Goal: Information Seeking & Learning: Learn about a topic

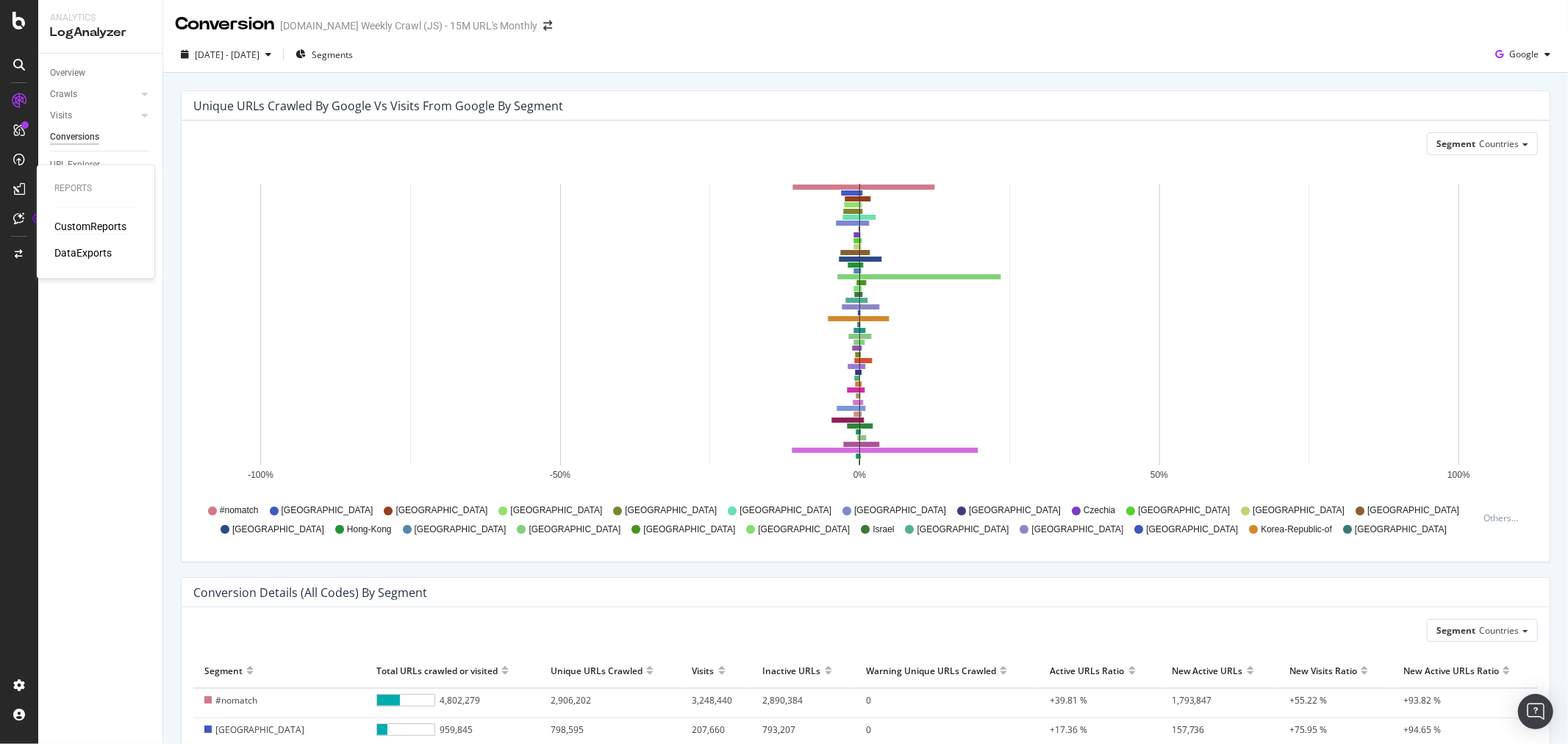
click at [118, 230] on div "CustomReports" at bounding box center [90, 227] width 72 height 15
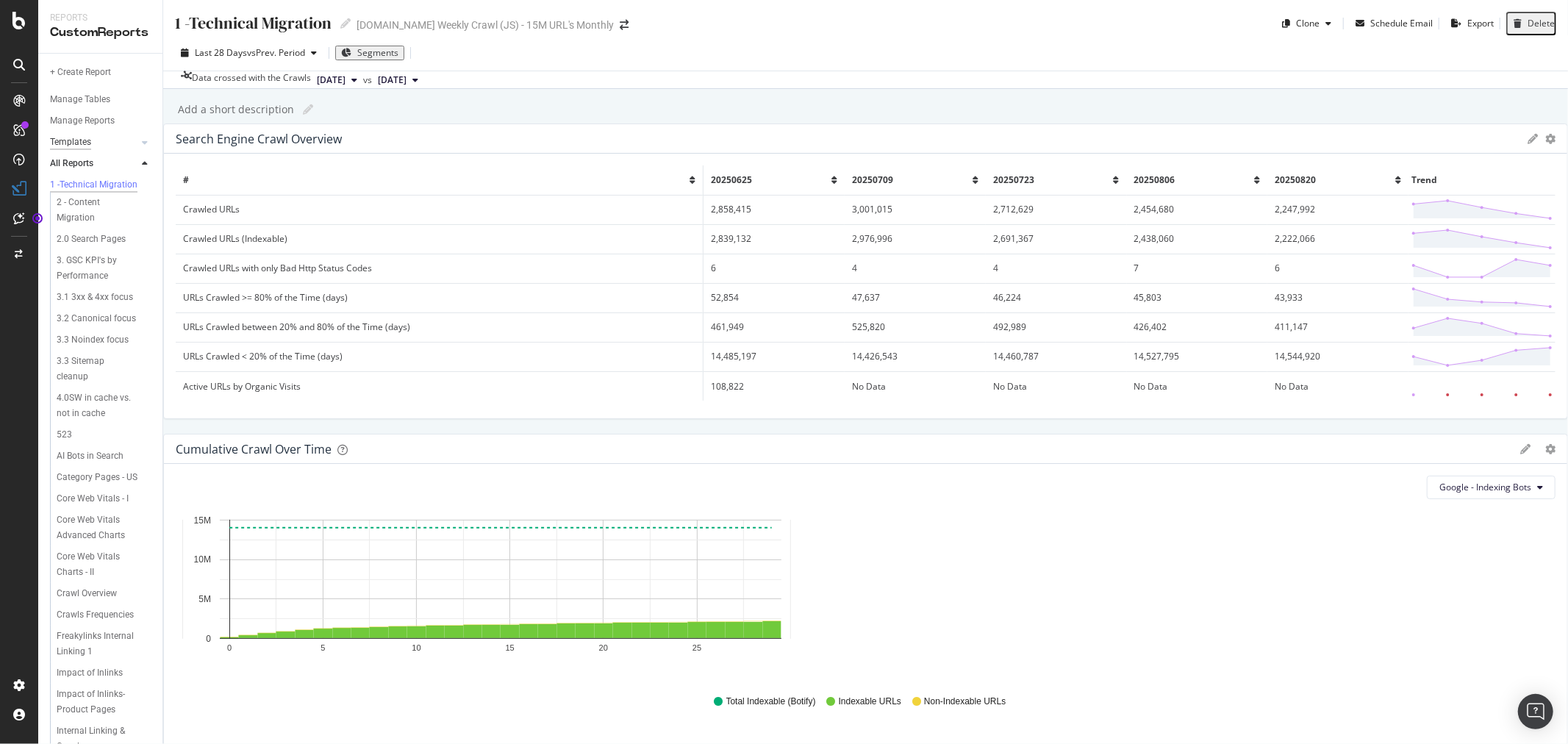
click at [79, 141] on div "Templates" at bounding box center [71, 142] width 41 height 15
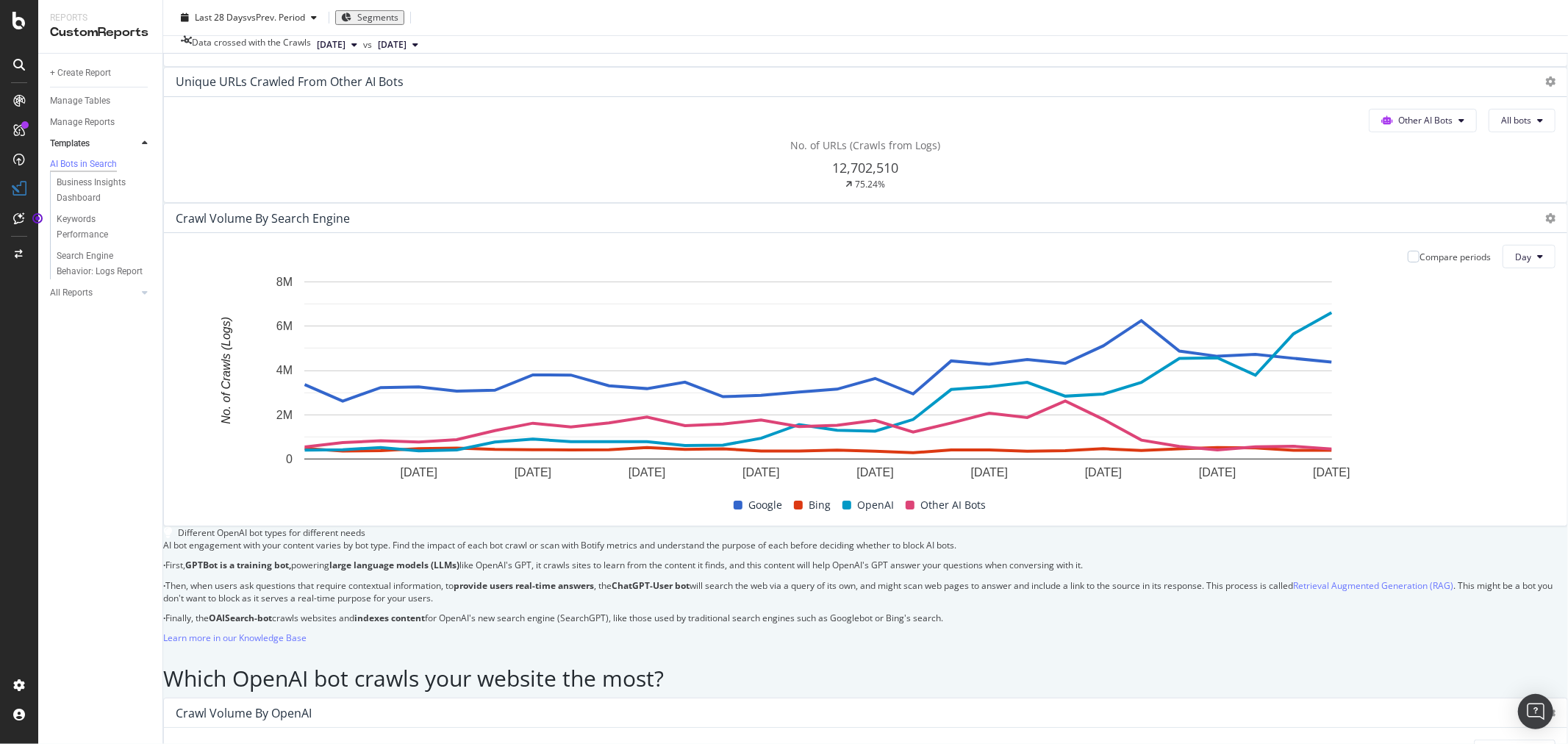
scroll to position [489, 0]
click at [757, 511] on span "Google" at bounding box center [765, 502] width 34 height 18
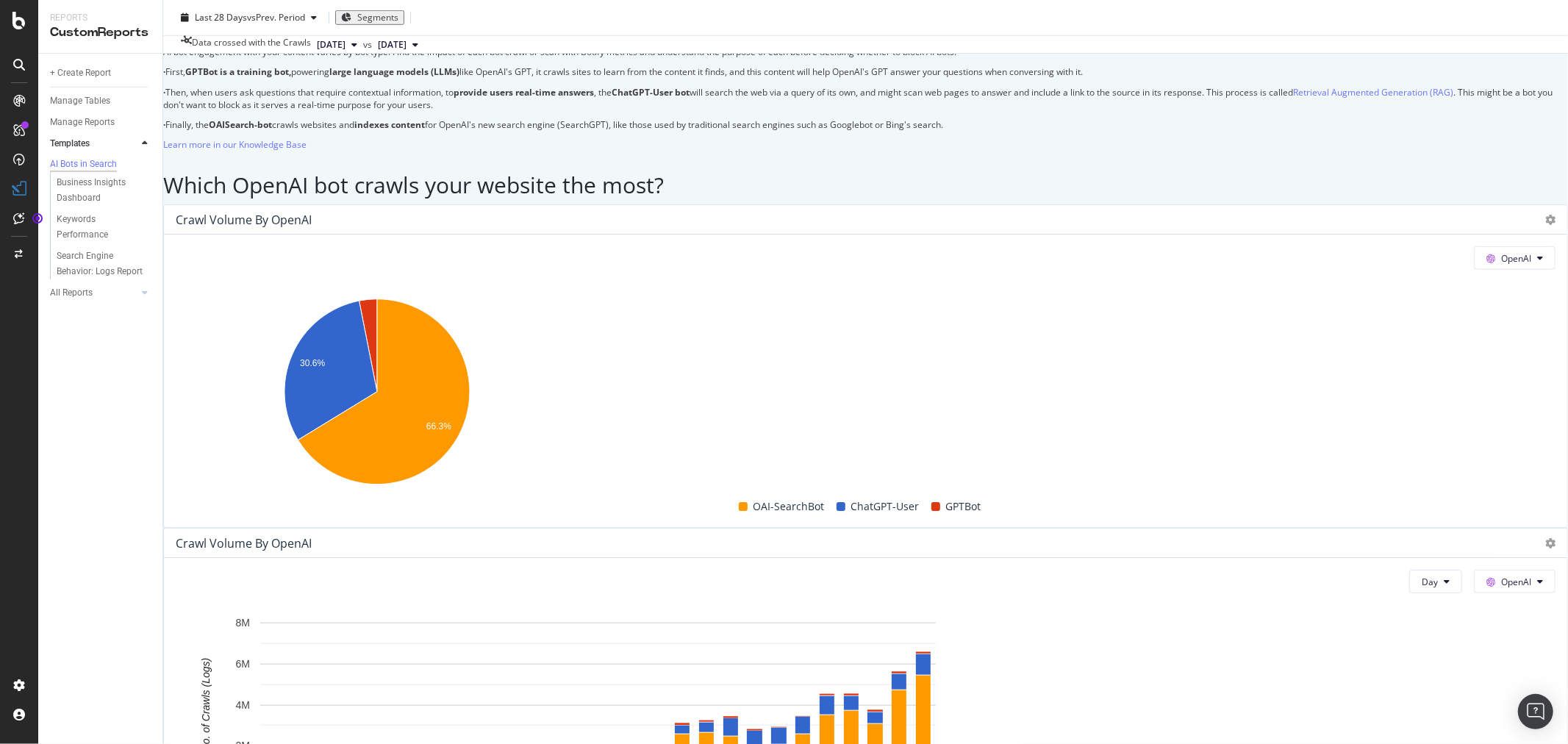
scroll to position [1143, 0]
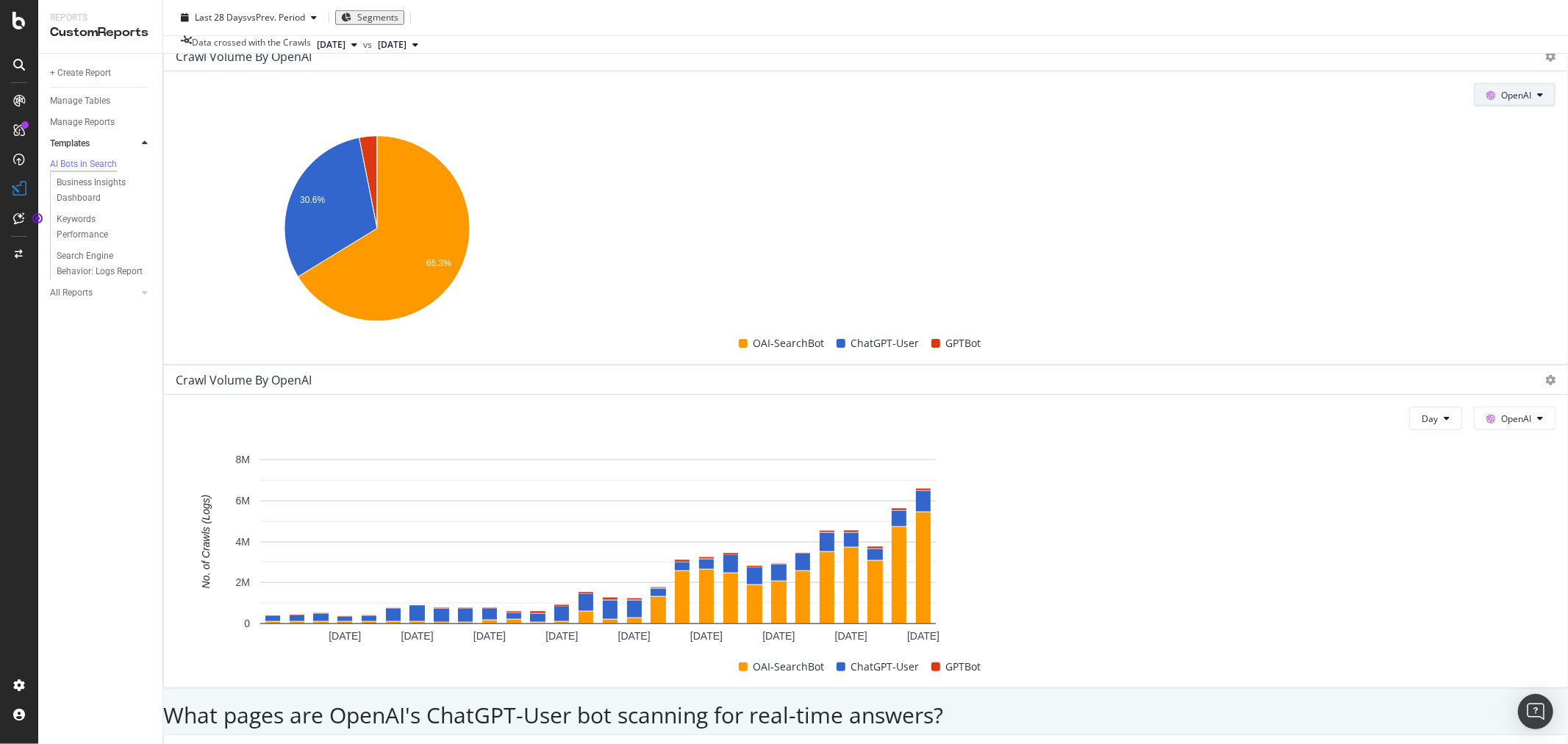
click at [1474, 106] on button "OpenAI" at bounding box center [1514, 94] width 82 height 24
click at [601, 285] on span "Google" at bounding box center [601, 290] width 54 height 13
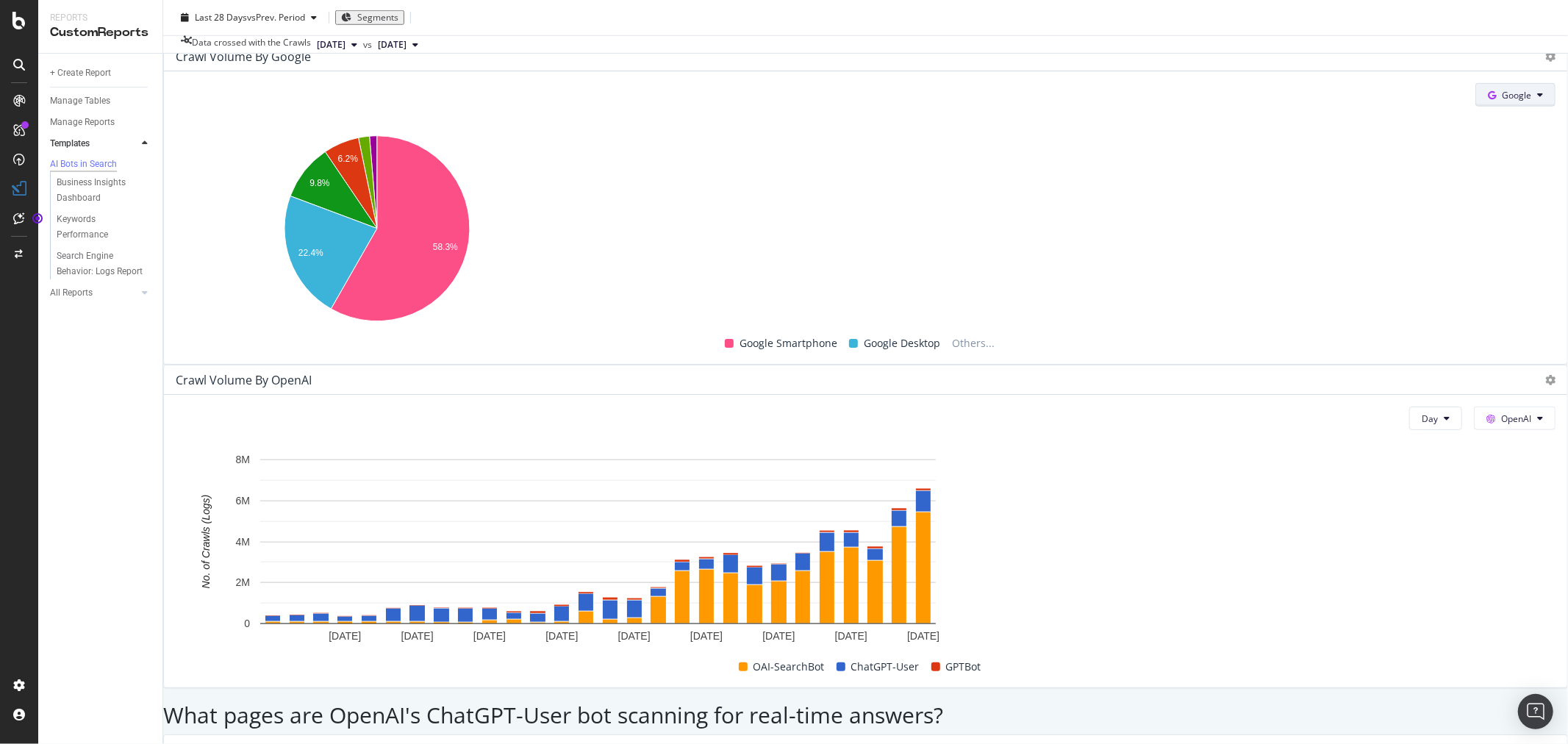
click at [1537, 99] on icon at bounding box center [1540, 94] width 6 height 9
click at [592, 311] on span "Bing" at bounding box center [604, 317] width 54 height 13
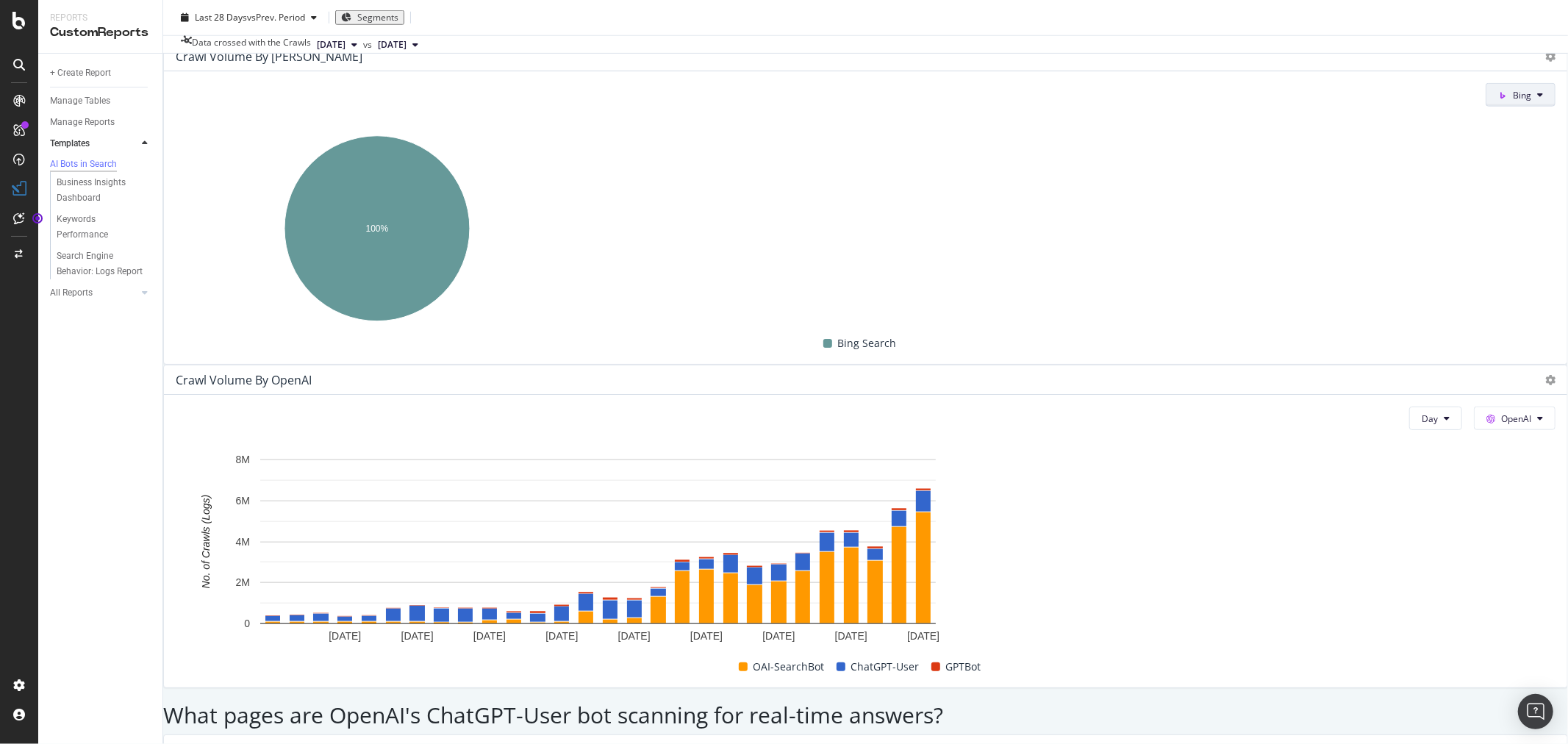
click at [1537, 99] on icon at bounding box center [1540, 94] width 6 height 9
click at [597, 343] on span "OpenAI" at bounding box center [614, 345] width 54 height 13
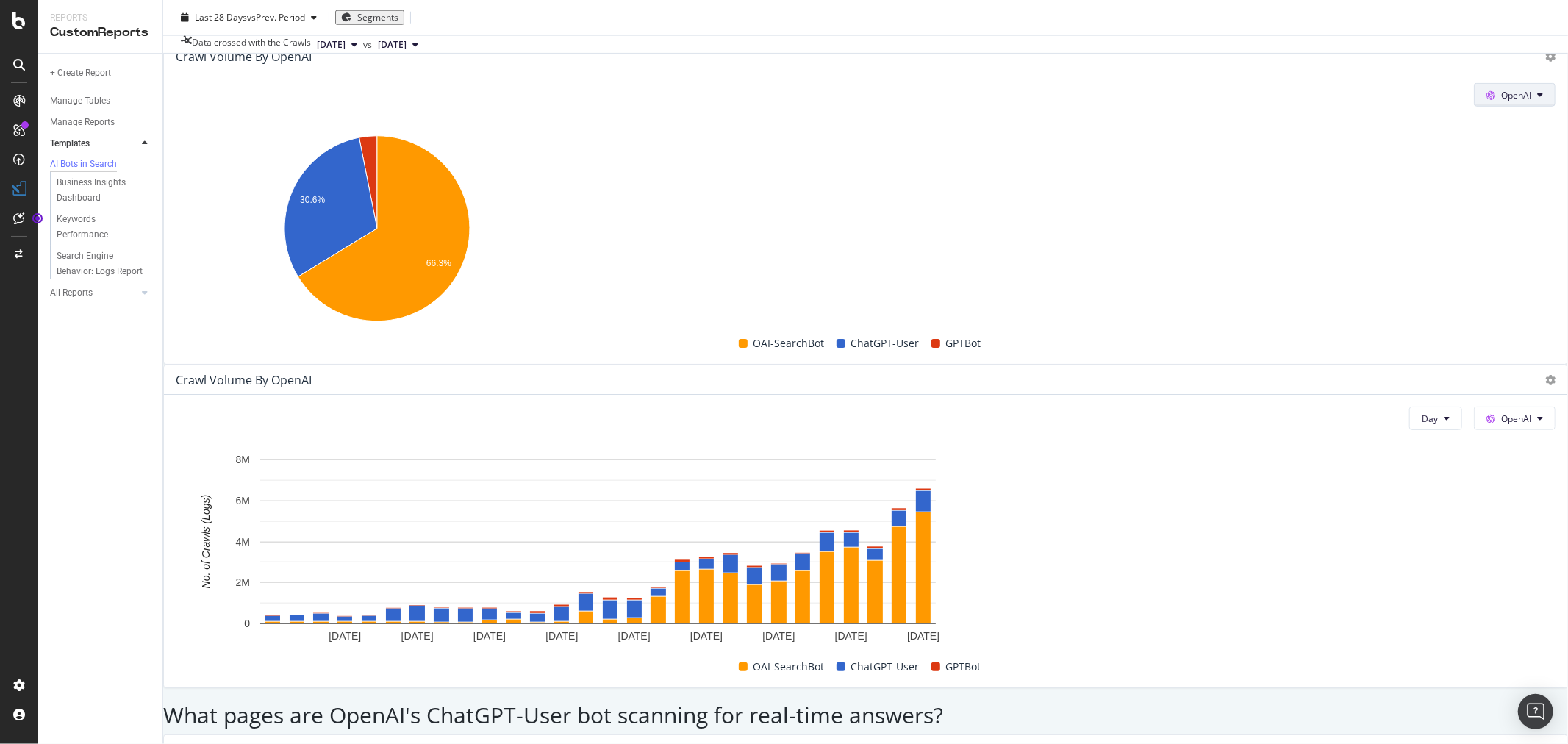
click at [1537, 99] on icon at bounding box center [1540, 94] width 6 height 9
click at [590, 372] on span "Other AI Bots" at bounding box center [601, 372] width 54 height 13
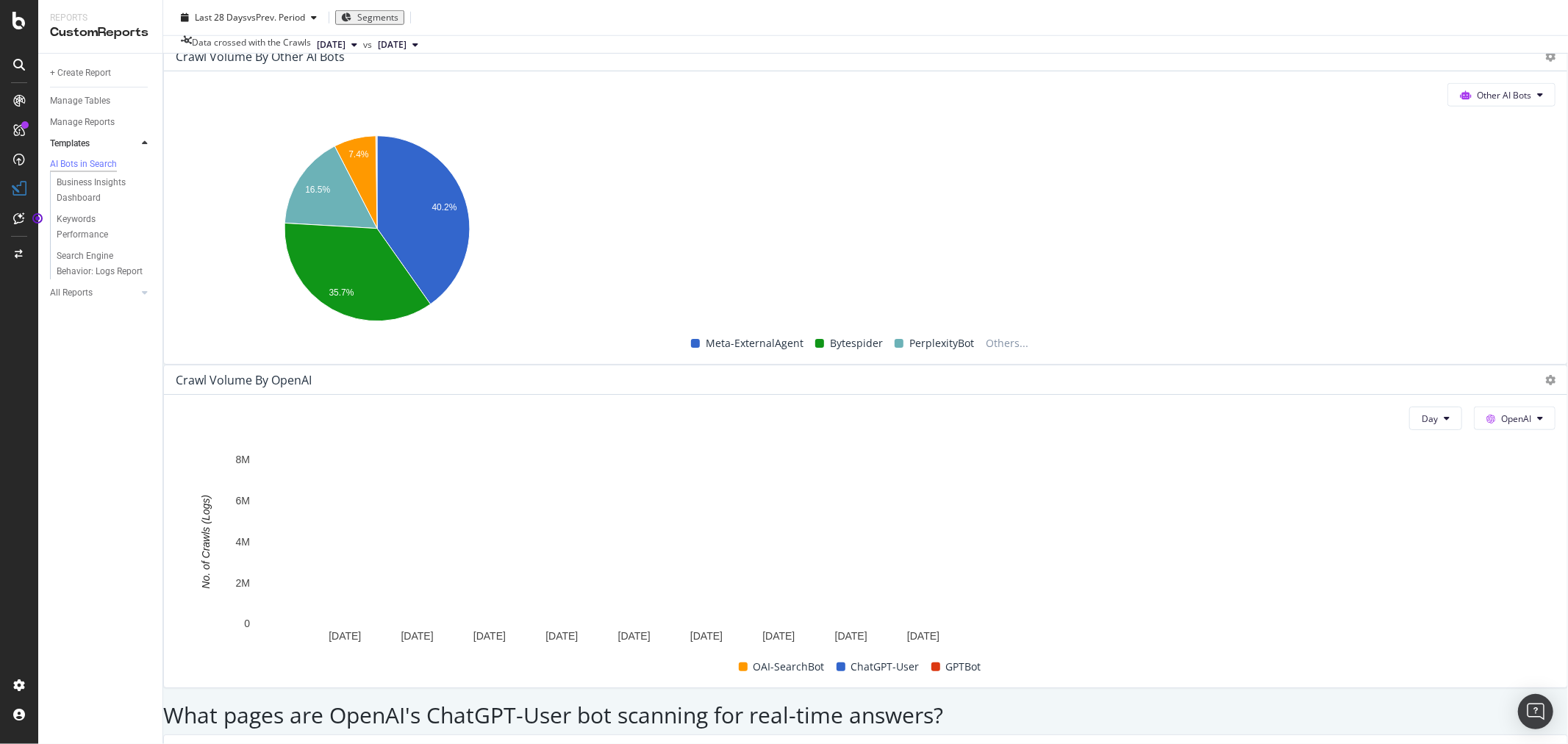
scroll to position [1551, 0]
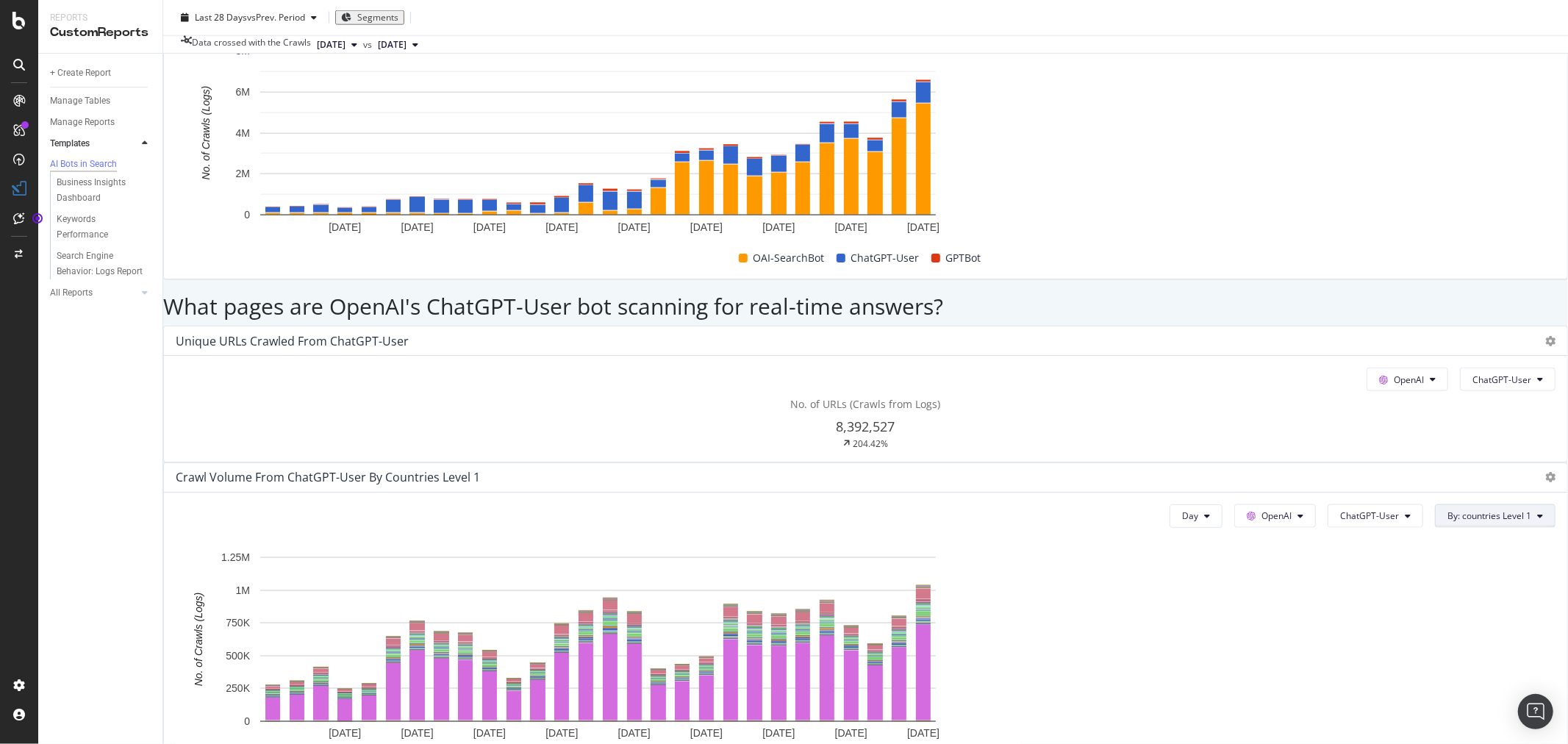
click at [1493, 504] on button "By: countries Level 1" at bounding box center [1495, 515] width 121 height 24
click at [1405, 283] on span "pagetype Level 1" at bounding box center [1411, 282] width 159 height 13
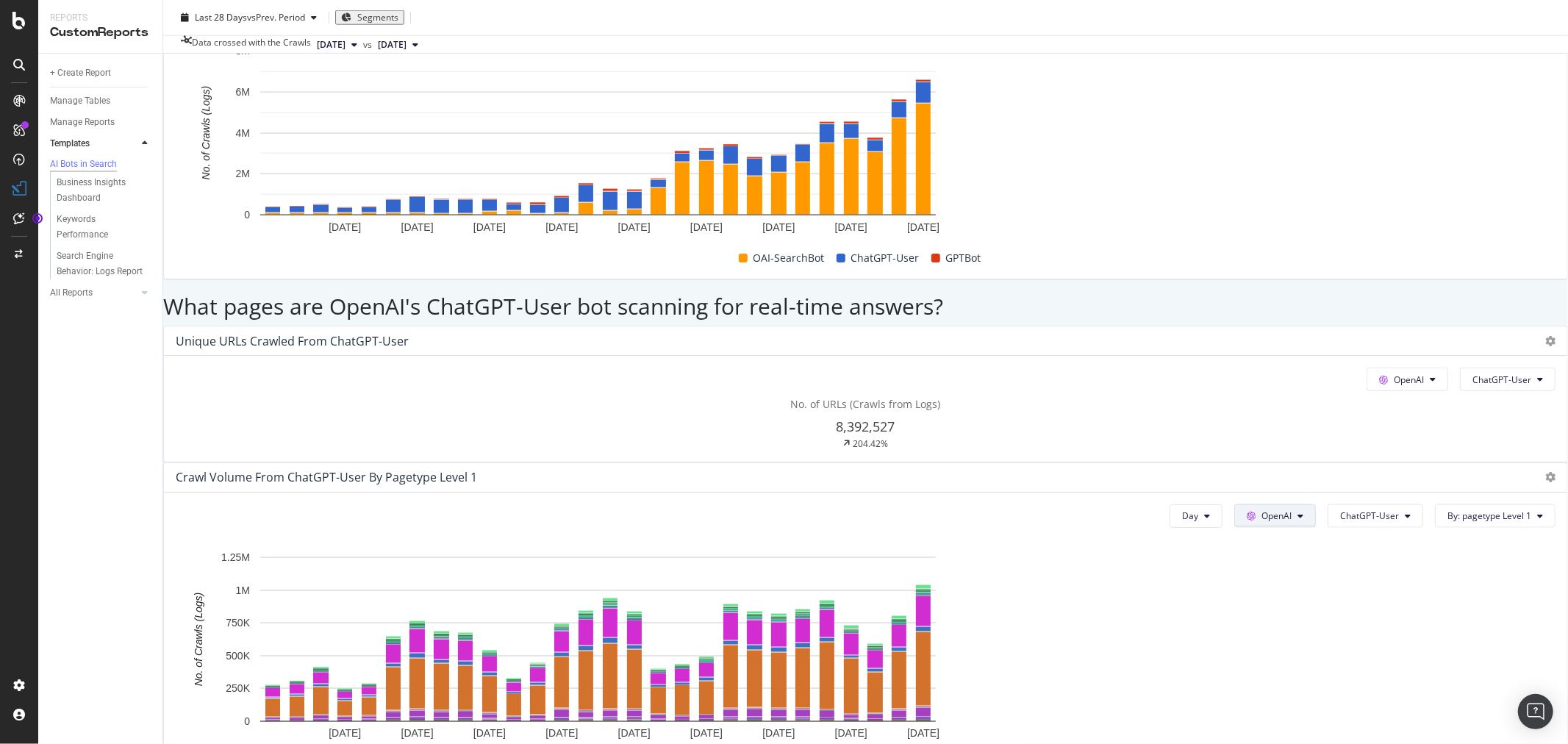
click at [1255, 504] on button "OpenAI" at bounding box center [1275, 515] width 82 height 24
click at [1363, 504] on button "ChatGPT-User" at bounding box center [1376, 515] width 96 height 24
click at [1333, 311] on span "OAI-SearchBot" at bounding box center [1326, 313] width 74 height 13
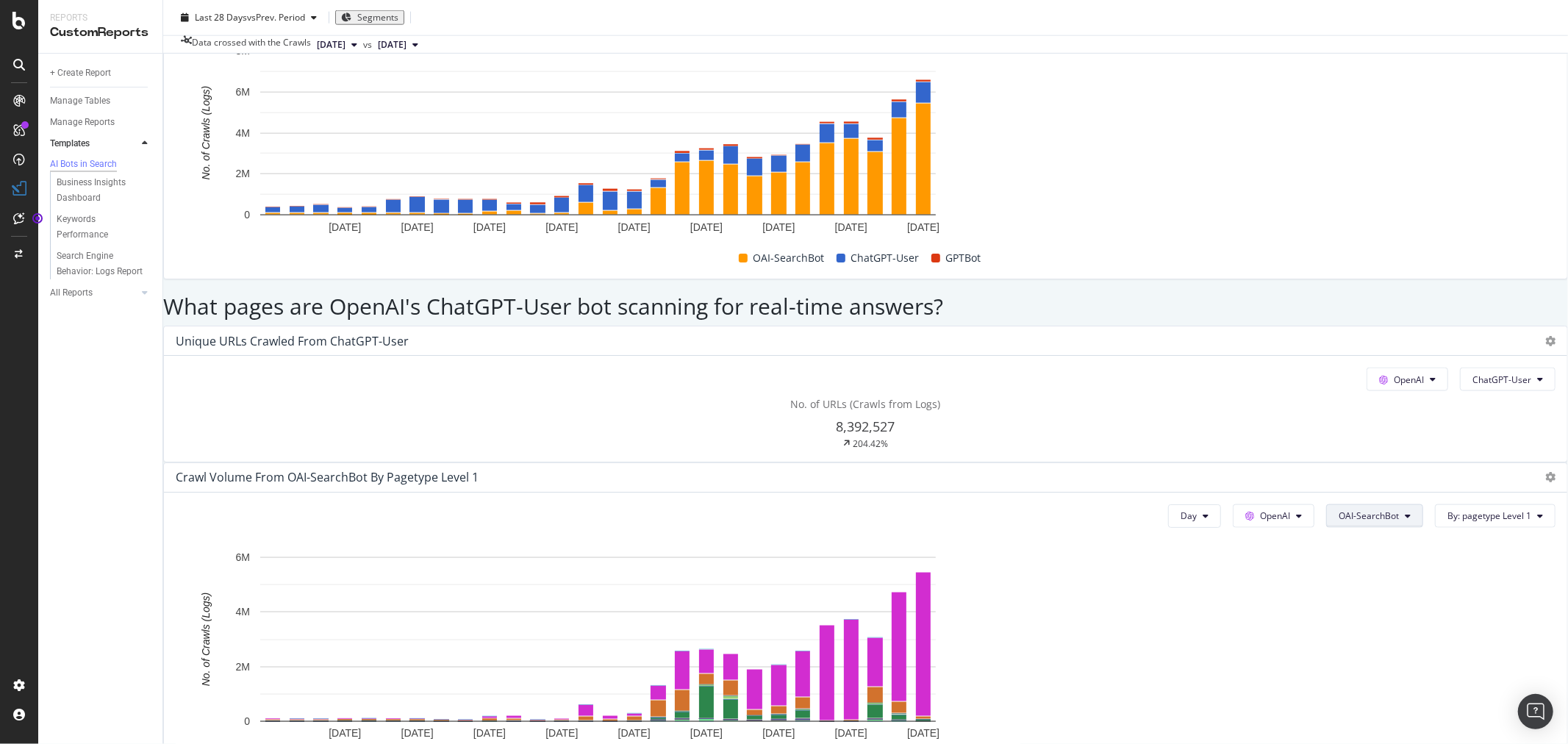
click at [1363, 504] on button "OAI-SearchBot" at bounding box center [1375, 515] width 97 height 24
click at [1327, 397] on span "ChatGPT-User" at bounding box center [1323, 394] width 74 height 13
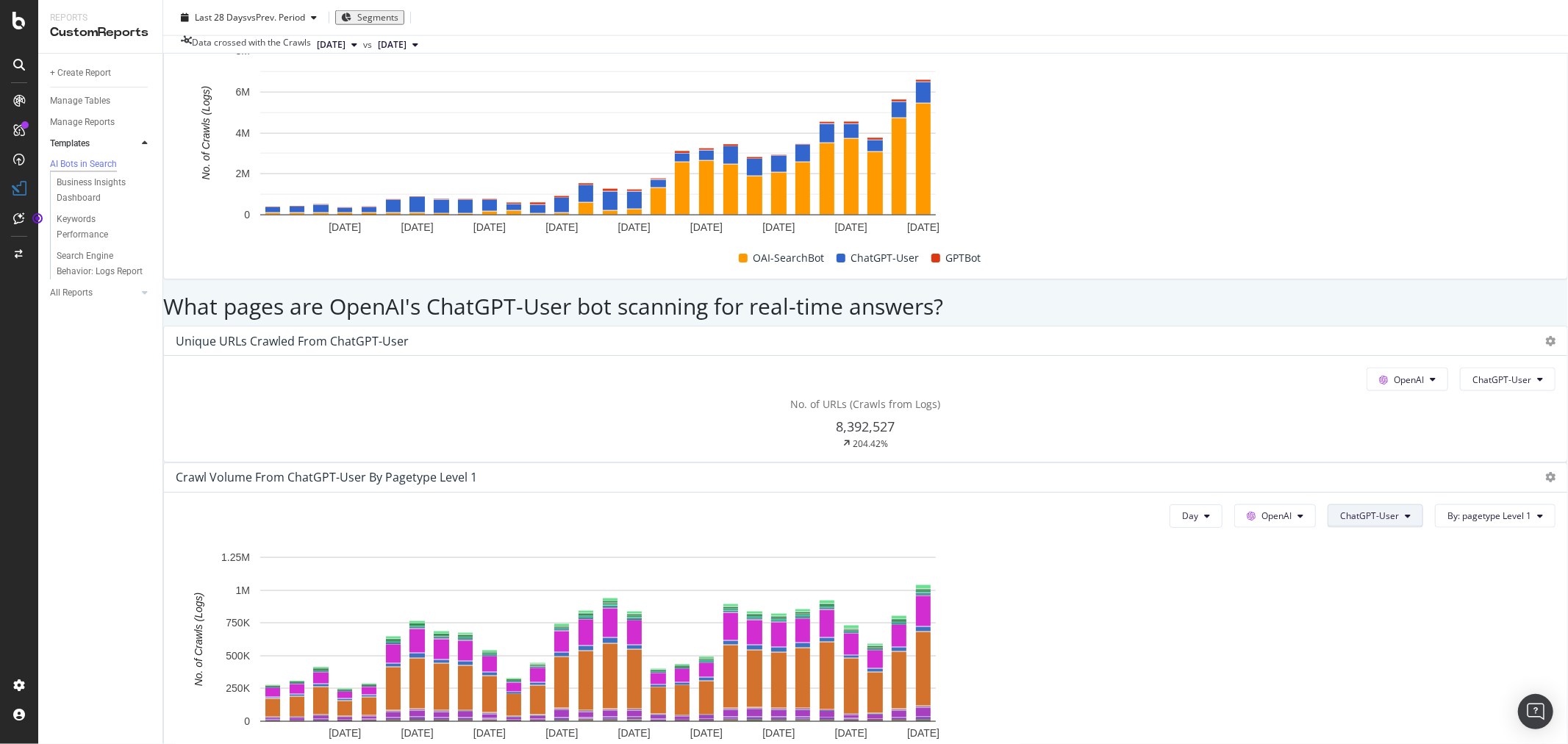
click at [1359, 504] on button "ChatGPT-User" at bounding box center [1376, 515] width 96 height 24
click at [1332, 393] on span "ChatGPT-User" at bounding box center [1326, 394] width 74 height 13
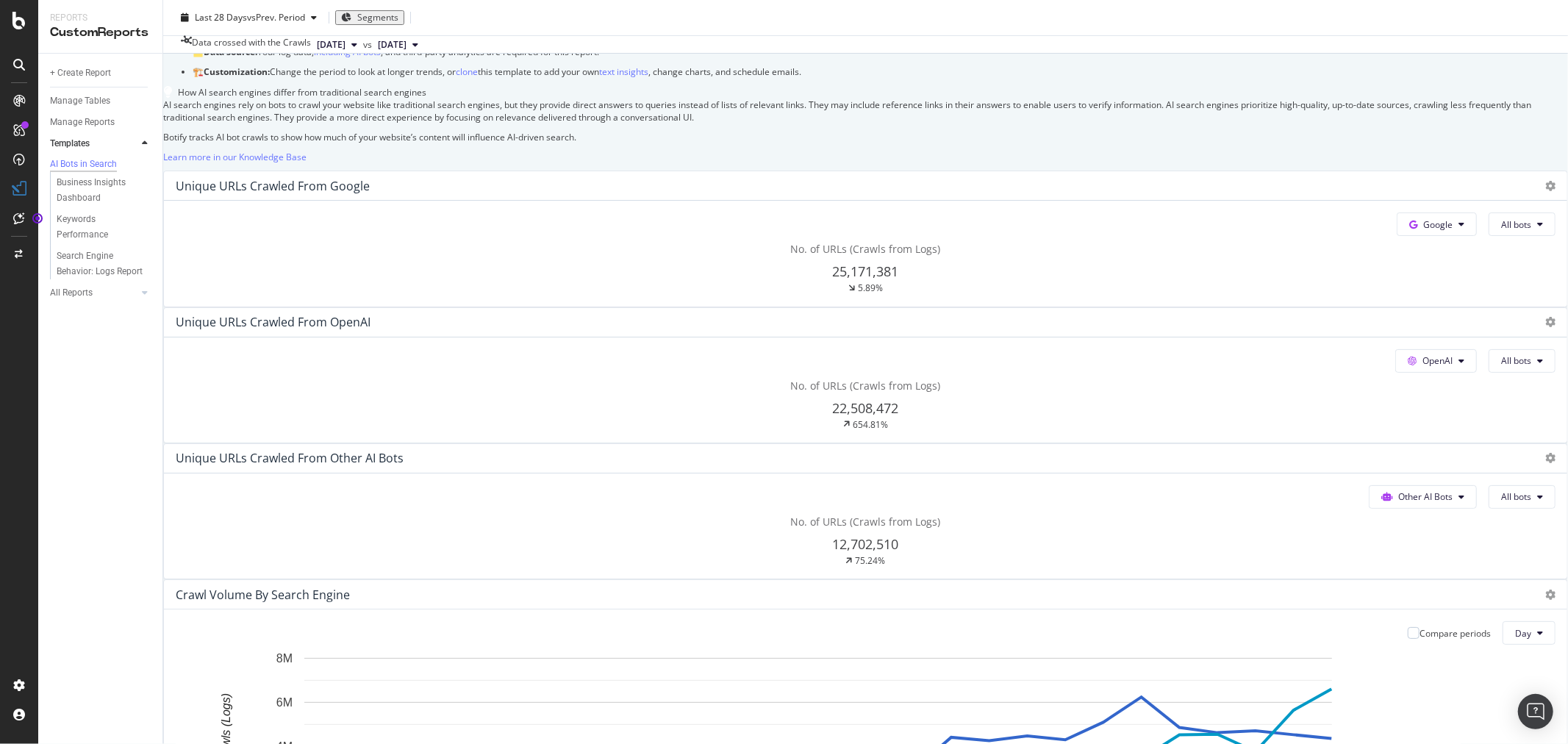
scroll to position [0, 0]
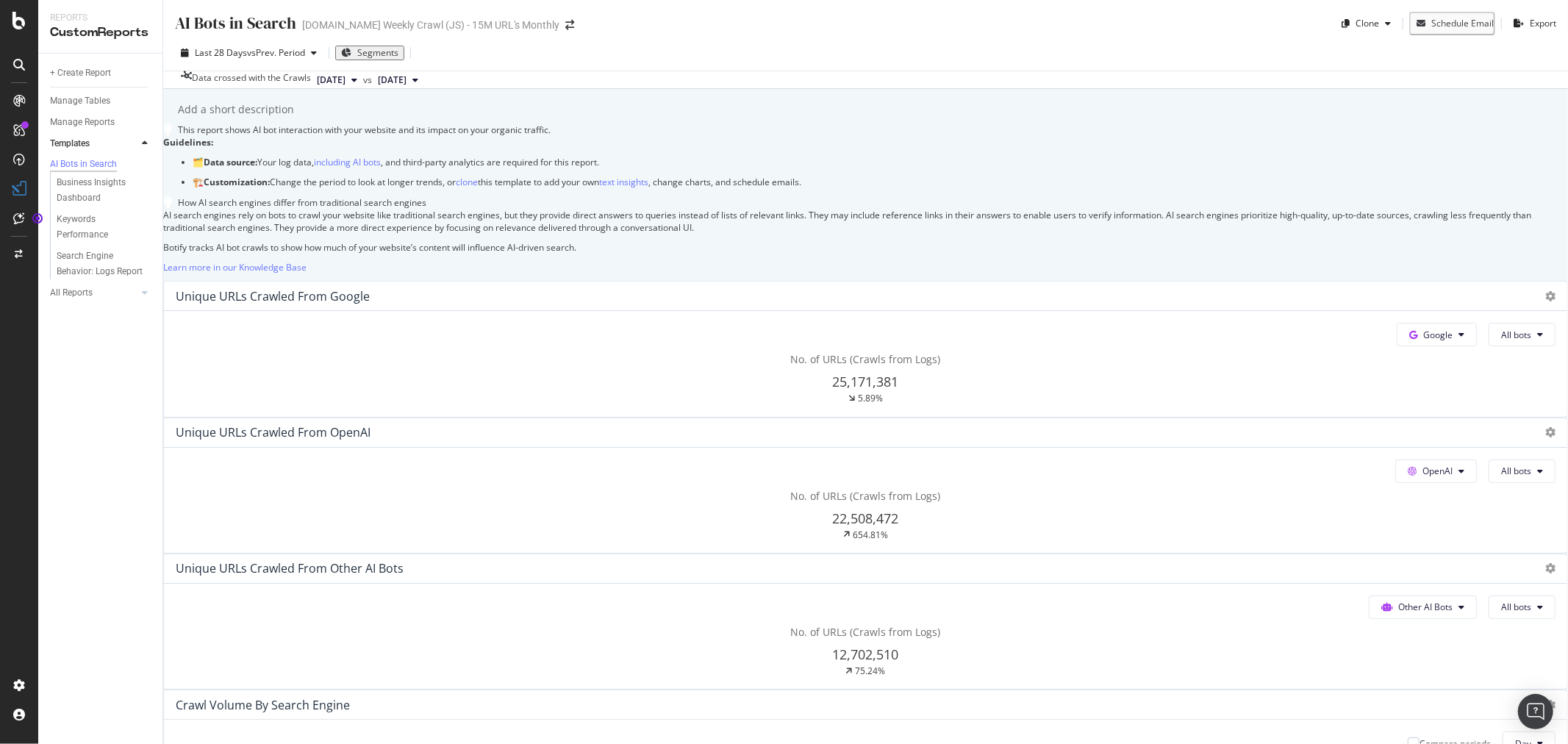
click at [1152, 118] on div "Add a short description Add a short description" at bounding box center [872, 109] width 1390 height 22
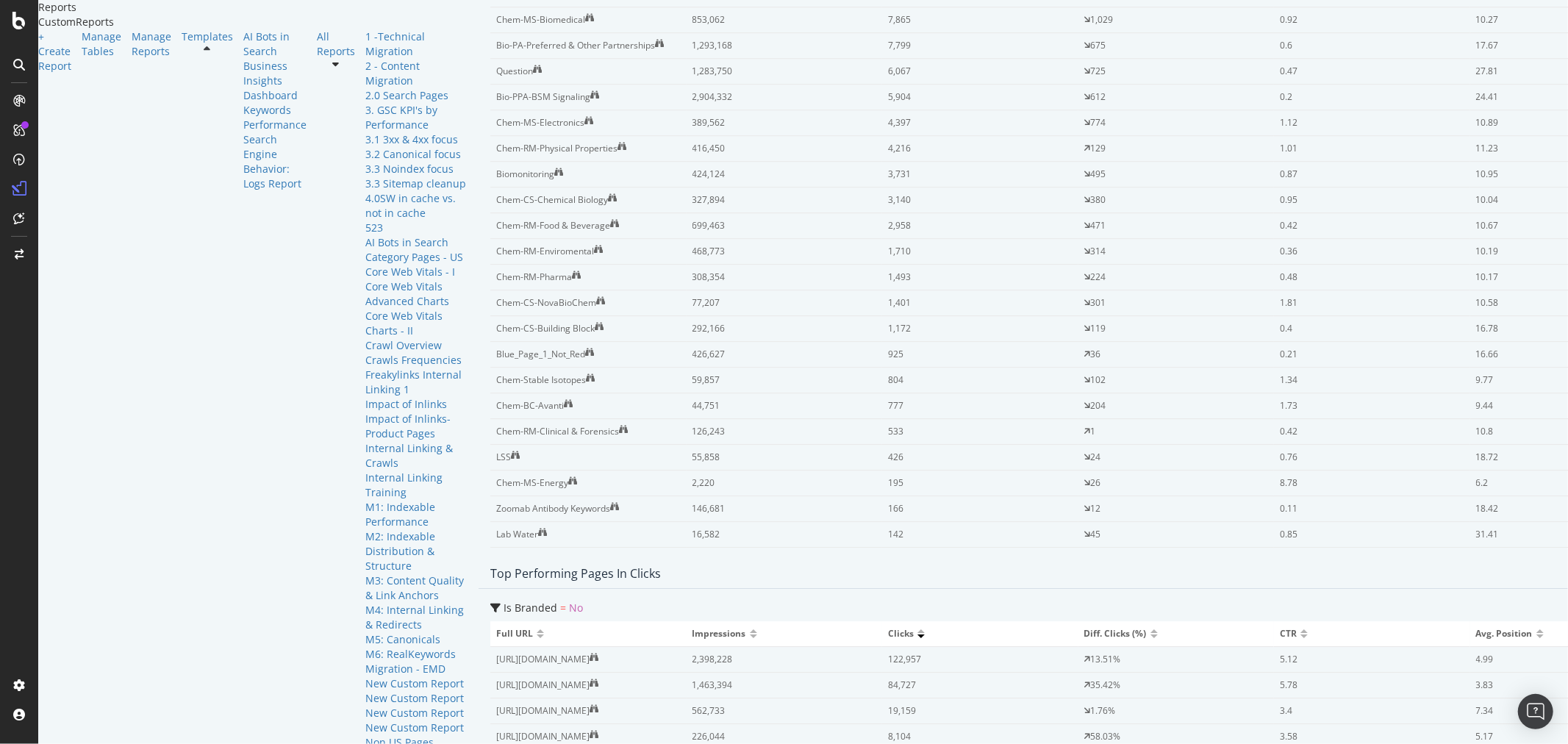
scroll to position [3821, 0]
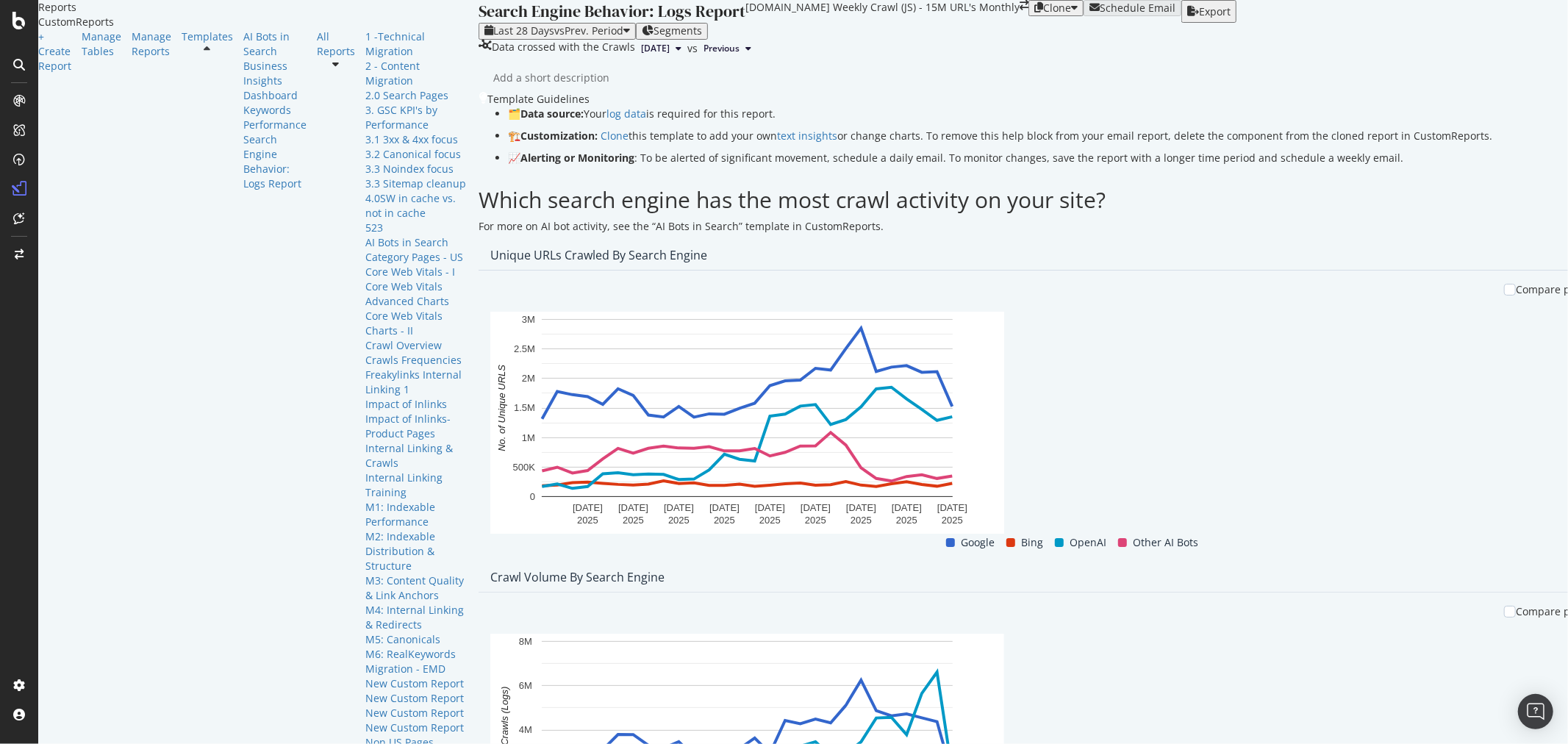
click at [1411, 196] on span "Bar (by Value)" at bounding box center [1473, 202] width 110 height 13
